Goal: Check status: Check status

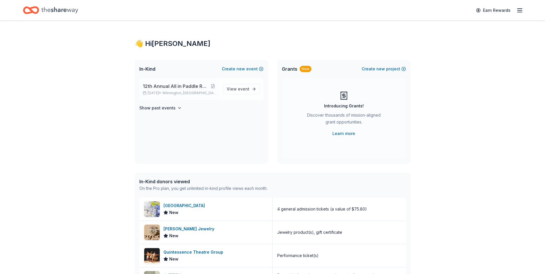
click at [172, 90] on div "12th Annual All in Paddle Raffle [DATE] • [GEOGRAPHIC_DATA], DE" at bounding box center [181, 89] width 76 height 13
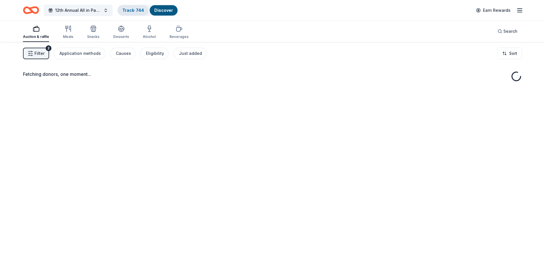
click at [133, 11] on link "Track · 744" at bounding box center [133, 10] width 22 height 5
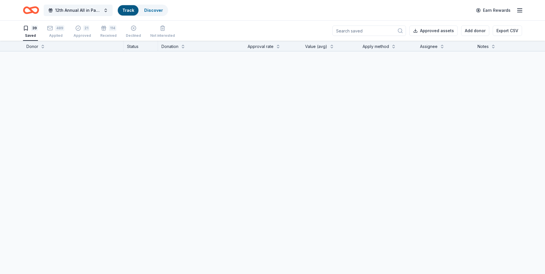
scroll to position [0, 0]
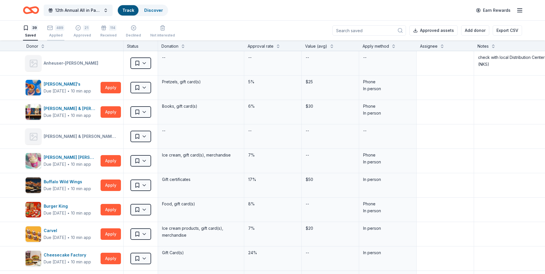
click at [58, 32] on div "489 Applied" at bounding box center [55, 31] width 17 height 13
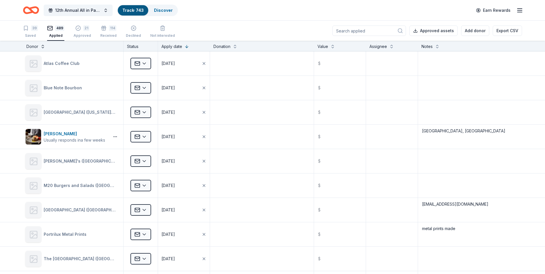
click at [42, 47] on button at bounding box center [43, 46] width 5 height 6
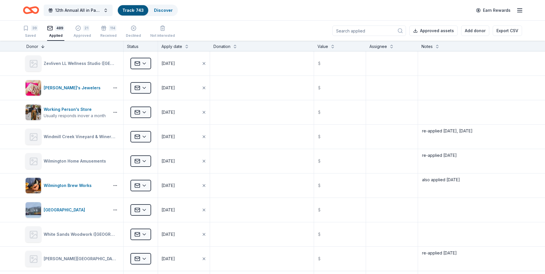
click at [42, 47] on button at bounding box center [43, 46] width 5 height 6
click at [368, 30] on input at bounding box center [370, 31] width 74 height 10
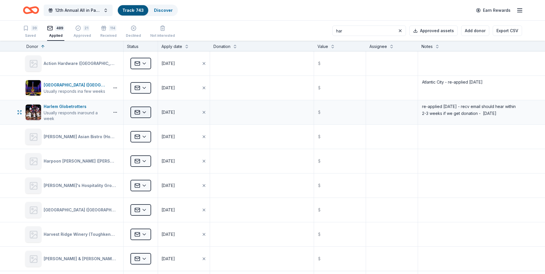
type input "har"
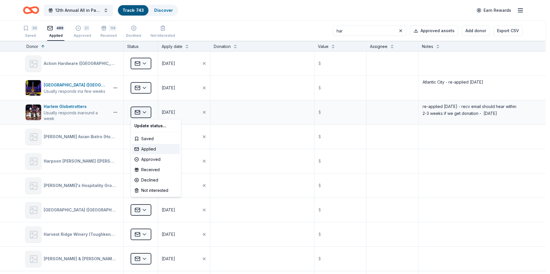
click at [145, 112] on html "12th Annual All in Paddle Raffle Track · 743 Discover Earn Rewards 39 Saved 489…" at bounding box center [275, 137] width 550 height 274
click at [149, 180] on div "Declined" at bounding box center [156, 180] width 48 height 10
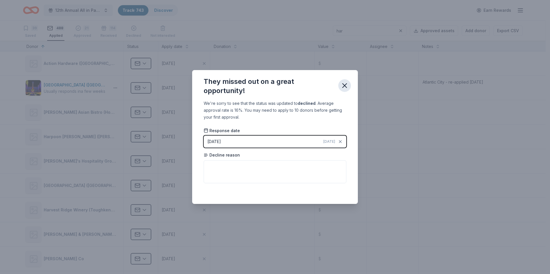
click at [341, 85] on icon "button" at bounding box center [344, 86] width 8 height 8
